Goal: Register for event/course

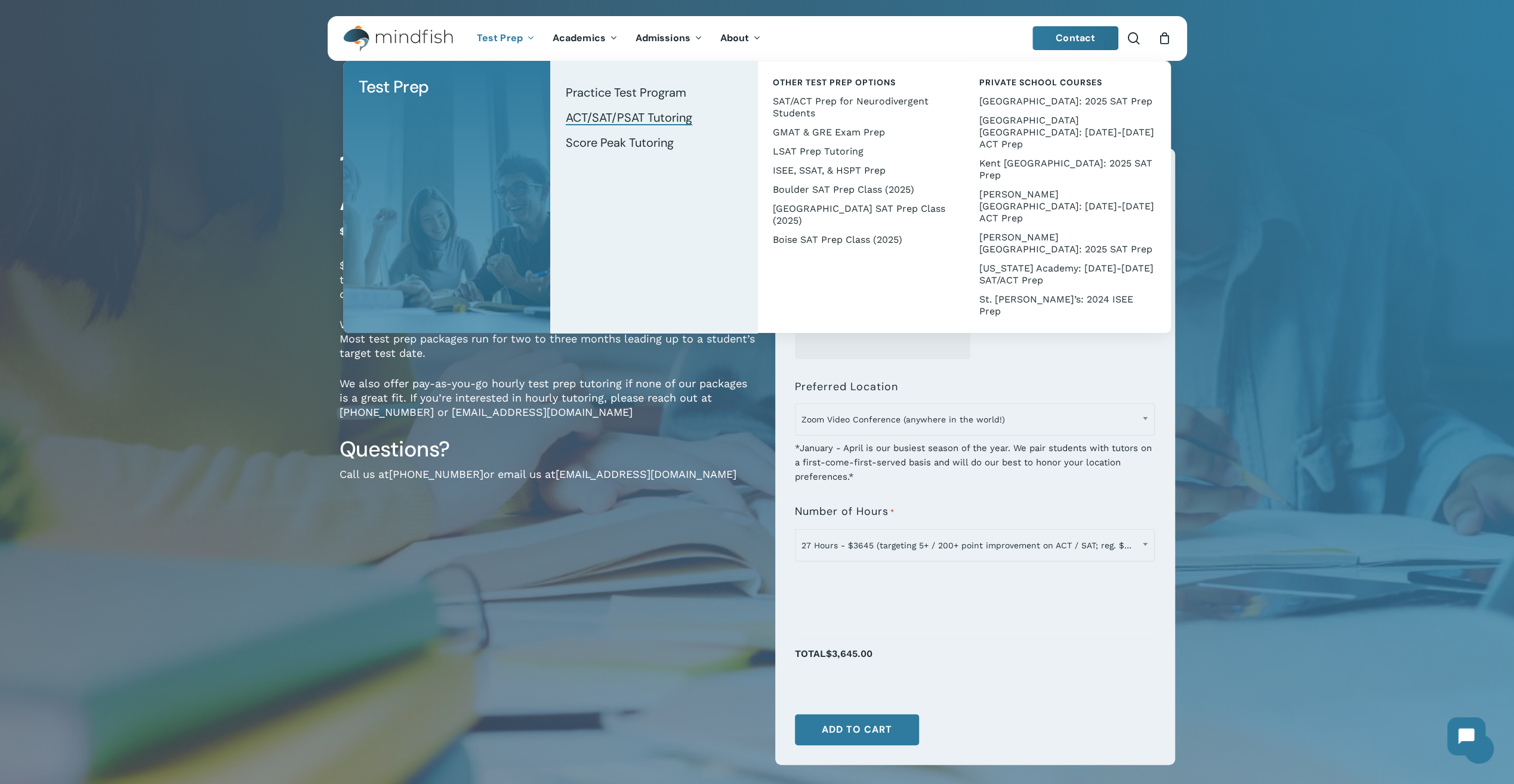
click at [611, 118] on span "ACT/SAT/PSAT Tutoring" at bounding box center [629, 117] width 127 height 16
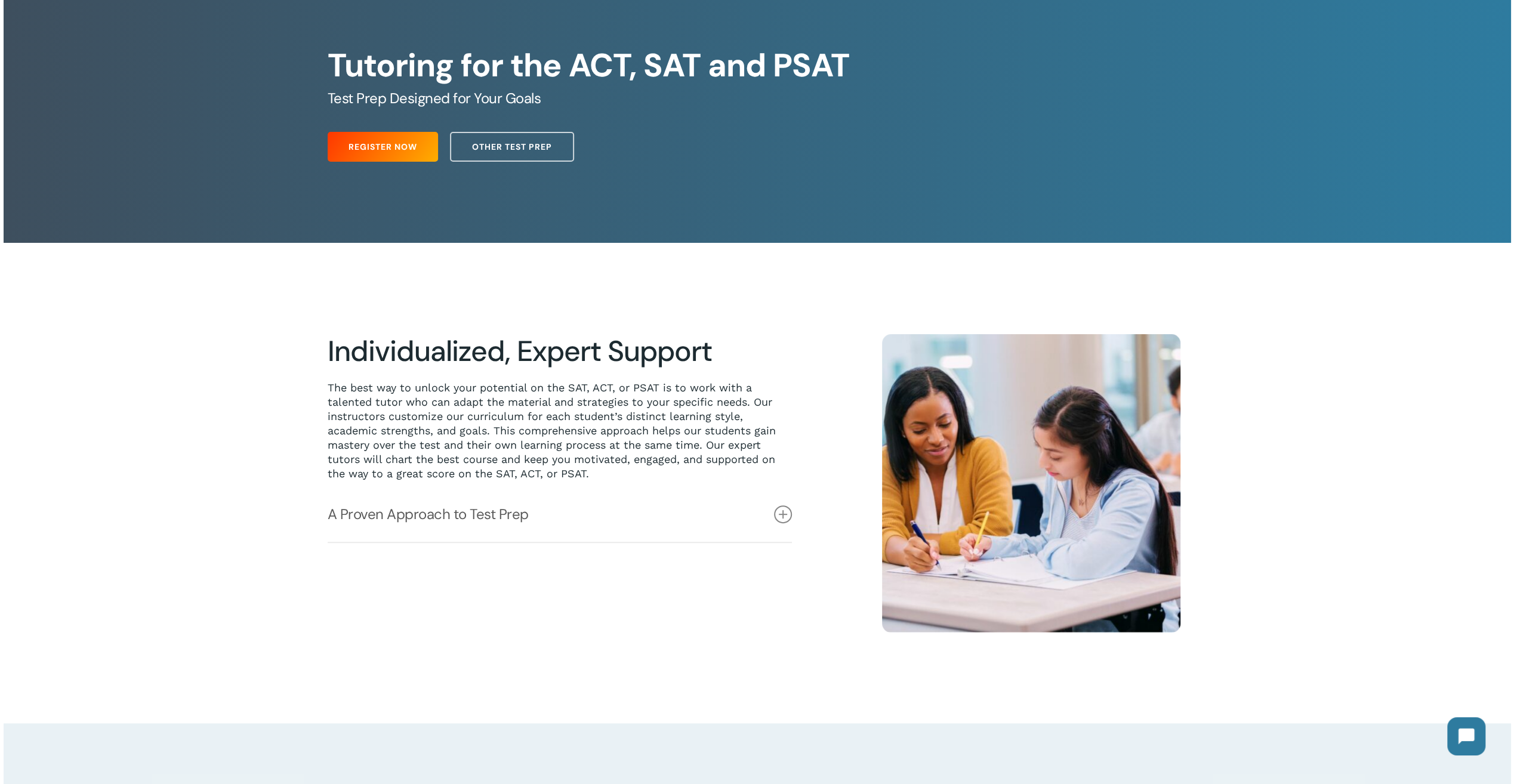
scroll to position [179, 0]
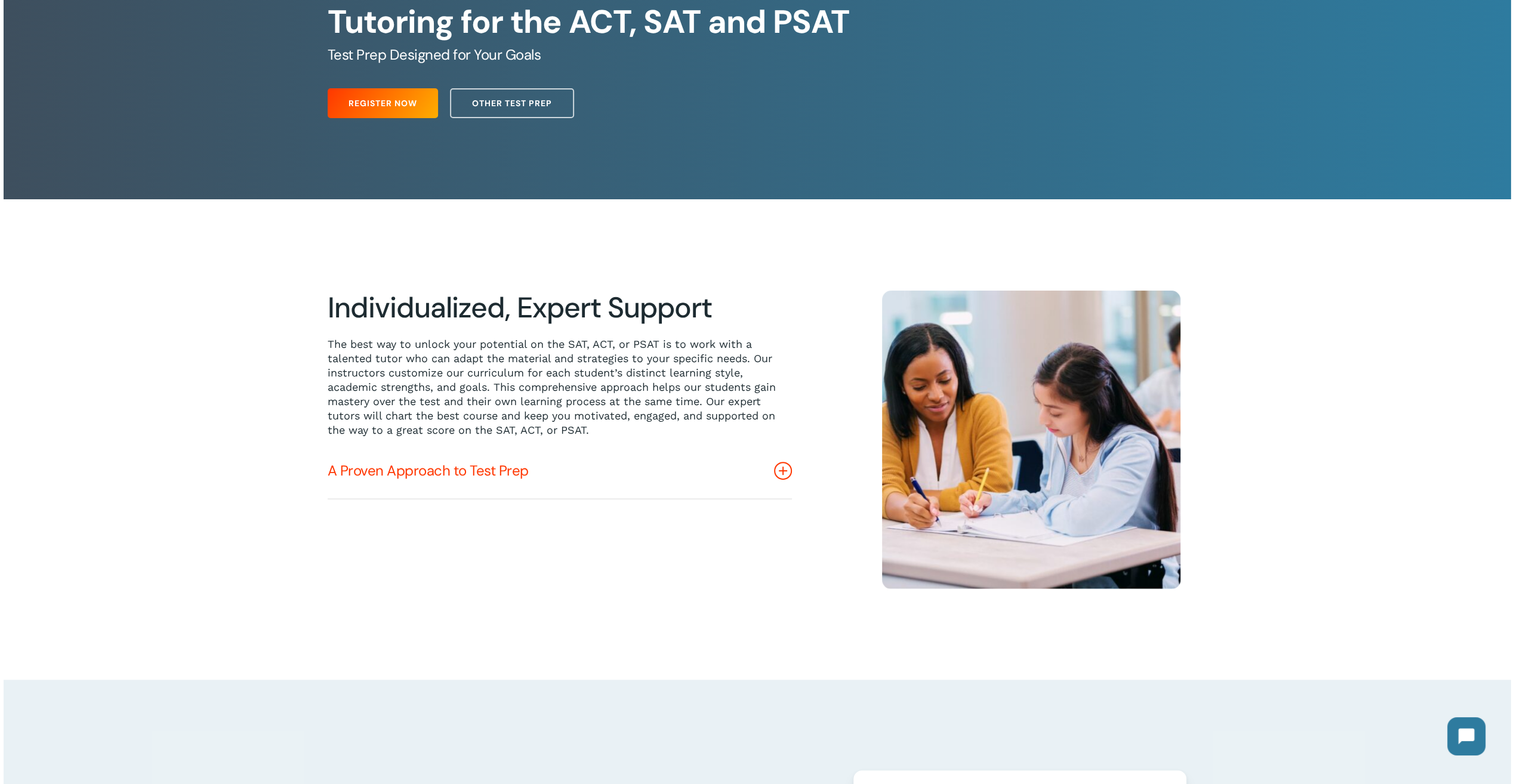
click at [463, 469] on link "A Proven Approach to Test Prep" at bounding box center [560, 471] width 464 height 55
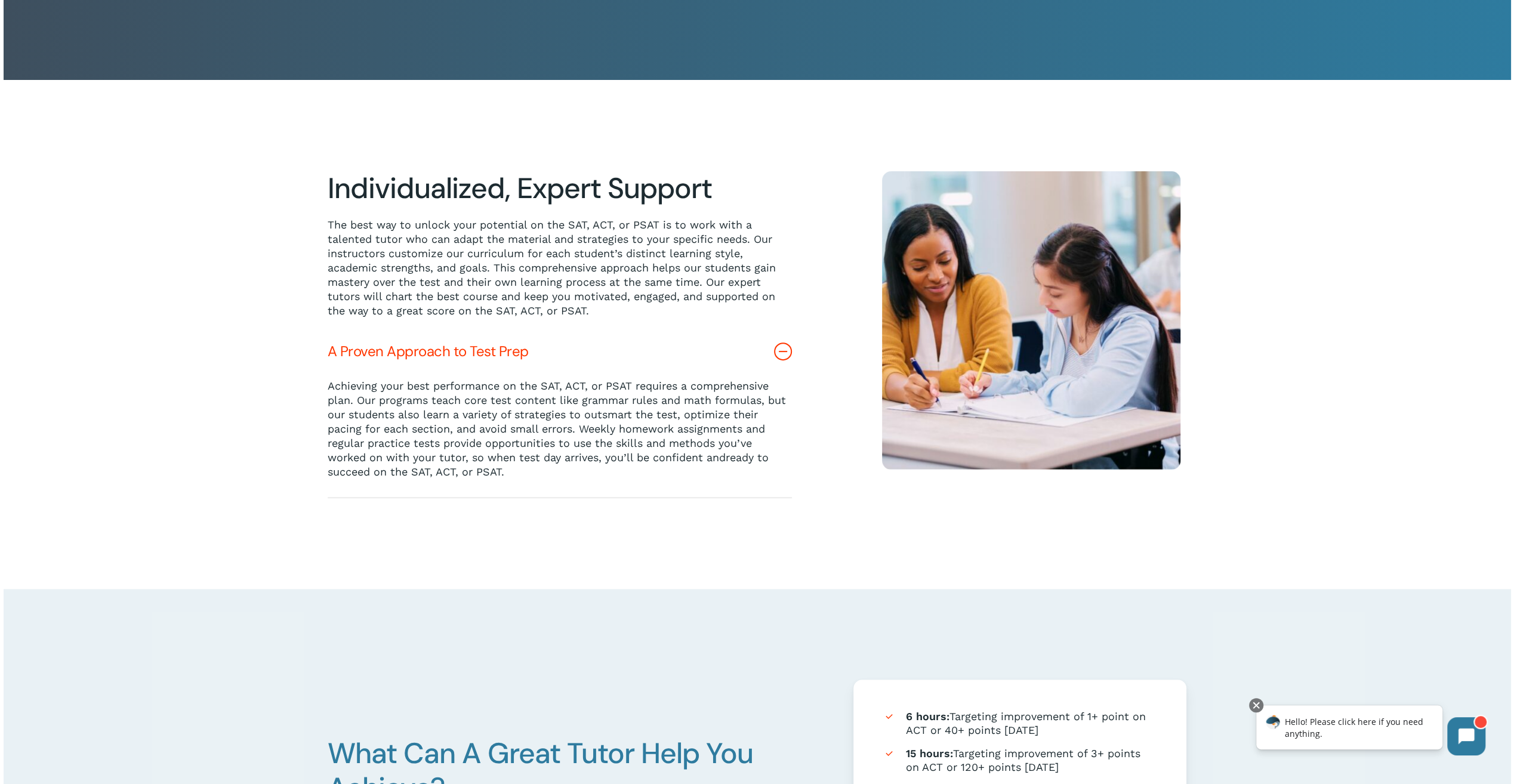
scroll to position [0, 0]
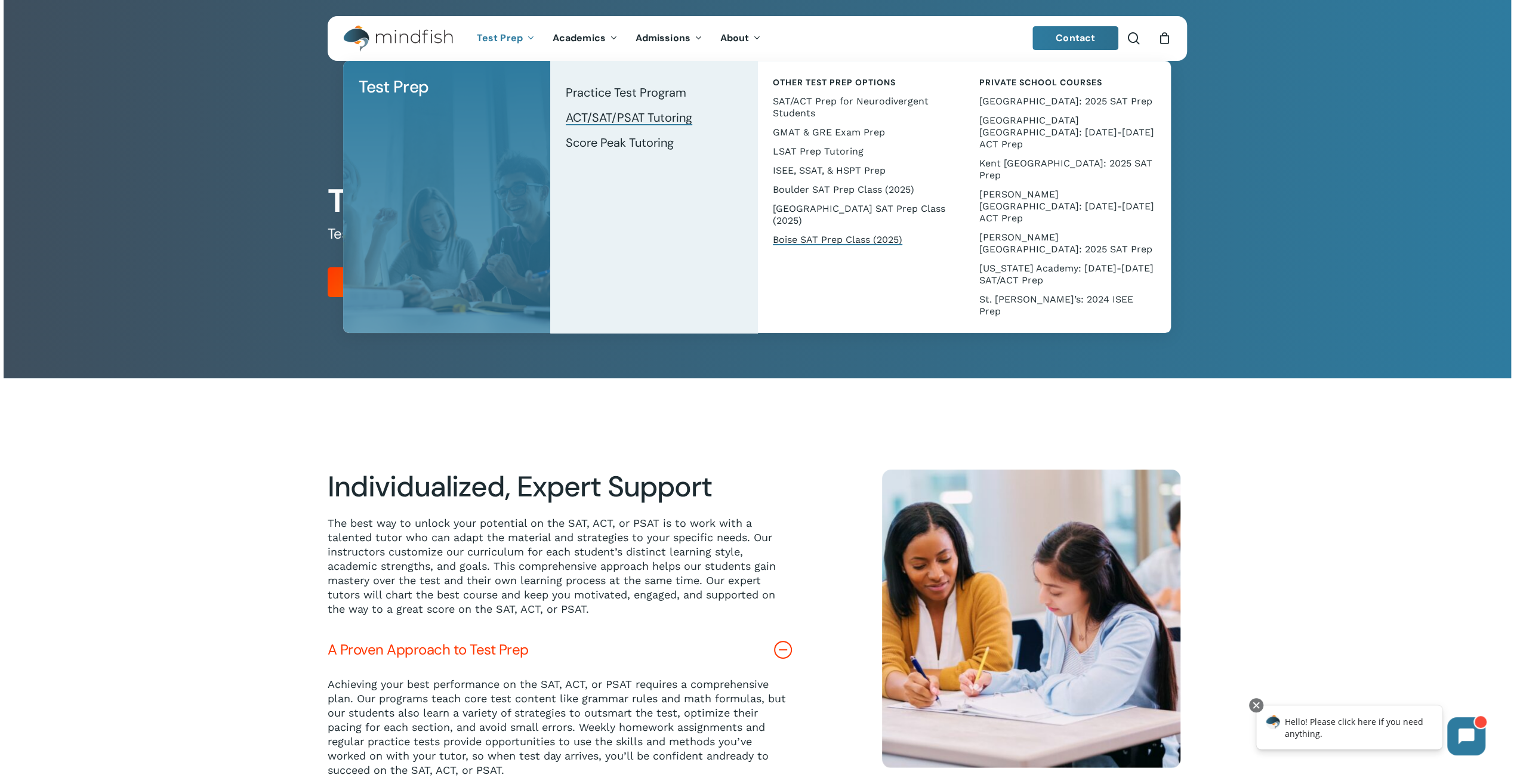
click at [816, 237] on span "Boise SAT Prep Class (2025)" at bounding box center [837, 239] width 130 height 11
